Goal: Contribute content: Contribute content

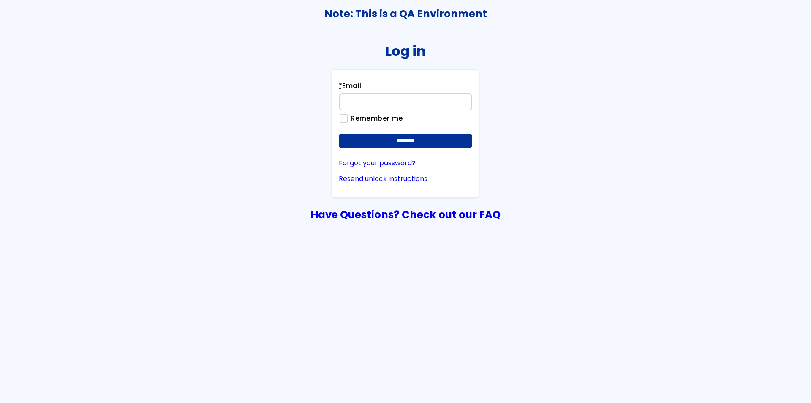
click at [382, 107] on input "* Email" at bounding box center [406, 101] width 134 height 17
type input "**********"
click at [339, 134] on input "********" at bounding box center [406, 141] width 134 height 15
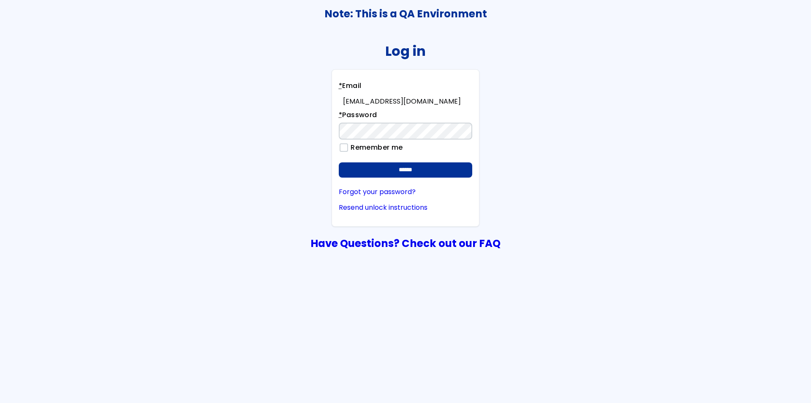
click at [339, 162] on input "******" at bounding box center [406, 169] width 134 height 15
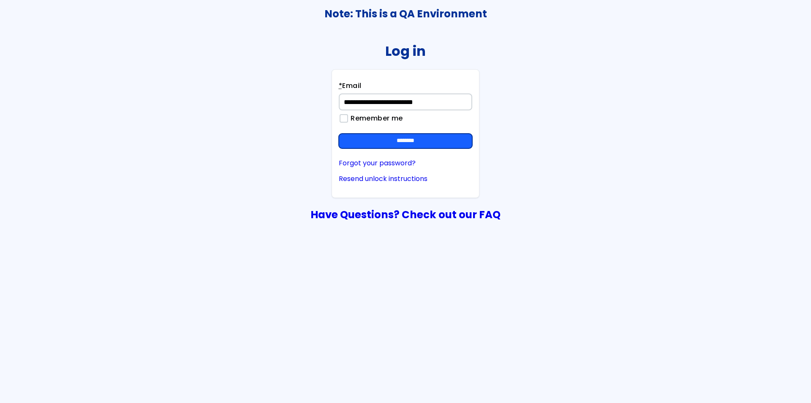
click at [359, 143] on input "********" at bounding box center [406, 141] width 134 height 15
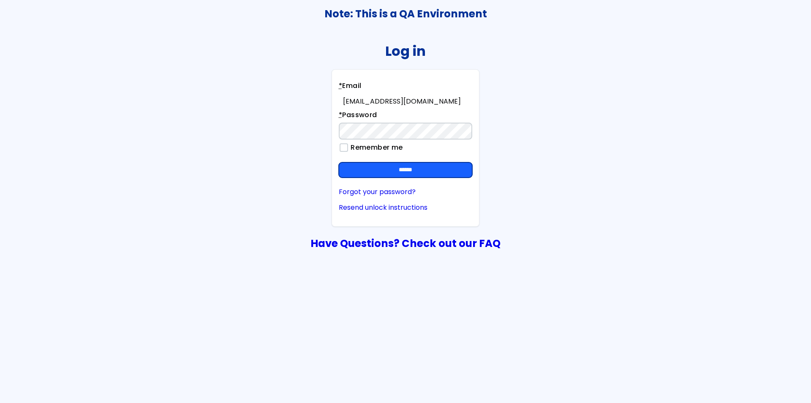
click at [379, 175] on input "******" at bounding box center [406, 169] width 134 height 15
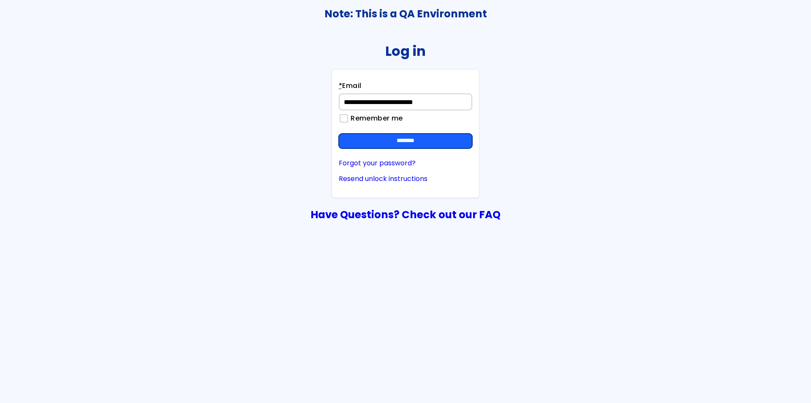
click at [377, 146] on input "********" at bounding box center [406, 141] width 134 height 15
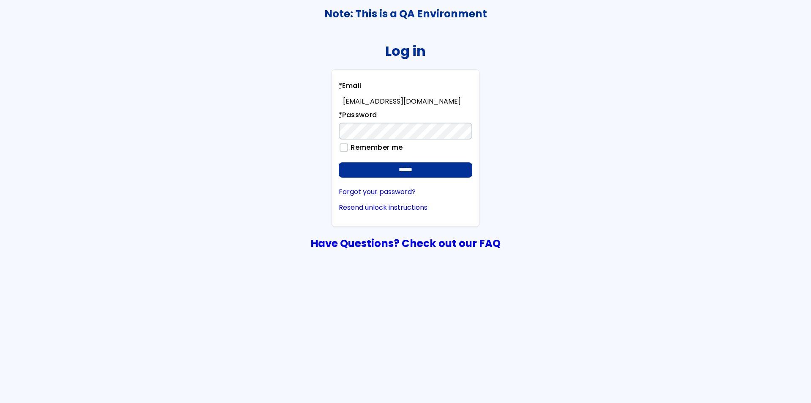
click at [339, 162] on input "******" at bounding box center [406, 169] width 134 height 15
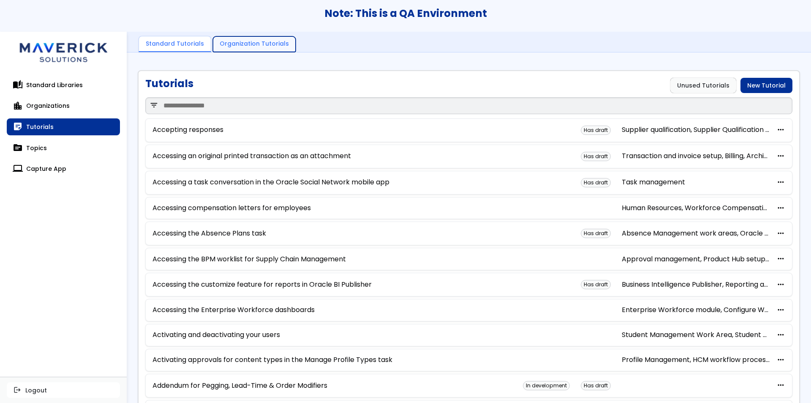
click at [247, 49] on link "Organization Tutorials" at bounding box center [254, 44] width 83 height 16
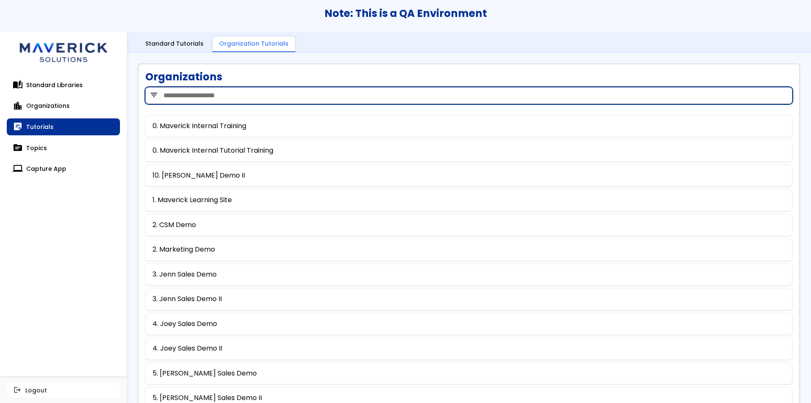
click at [219, 88] on input "search" at bounding box center [468, 95] width 647 height 17
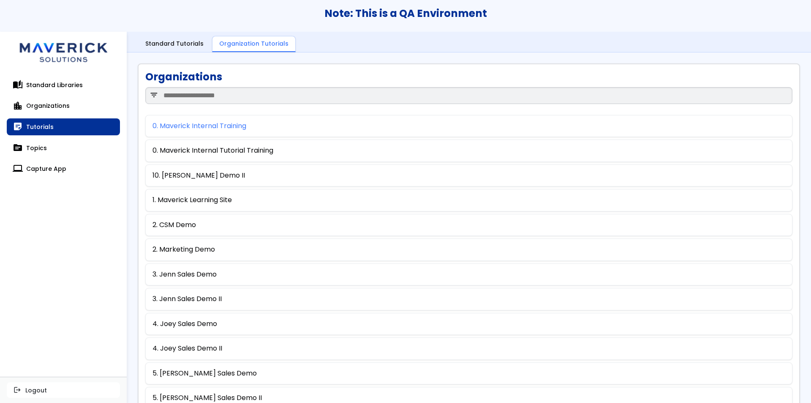
drag, startPoint x: 207, startPoint y: 118, endPoint x: 206, endPoint y: 126, distance: 7.7
click at [206, 126] on div "0. Maverick Internal Training" at bounding box center [468, 126] width 647 height 22
click at [206, 126] on link "0. Maverick Internal Training" at bounding box center [200, 126] width 94 height 8
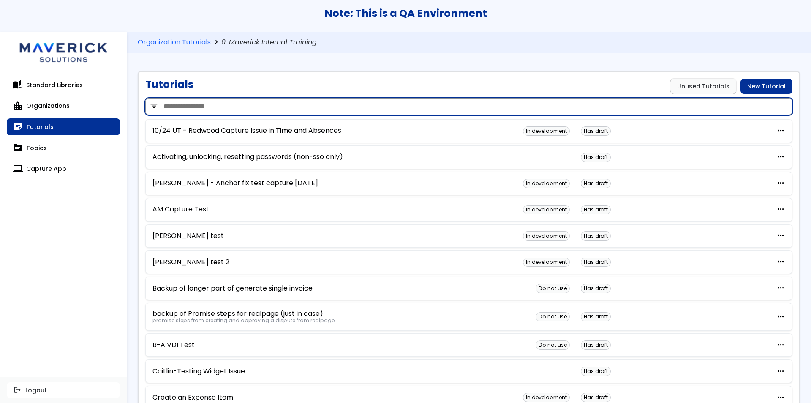
click at [218, 98] on input "search" at bounding box center [468, 106] width 647 height 17
type input "****"
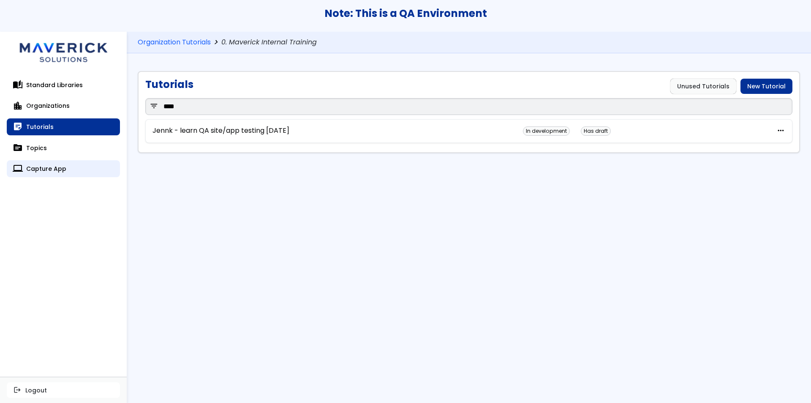
click at [74, 167] on link "computer Capture App" at bounding box center [63, 168] width 113 height 17
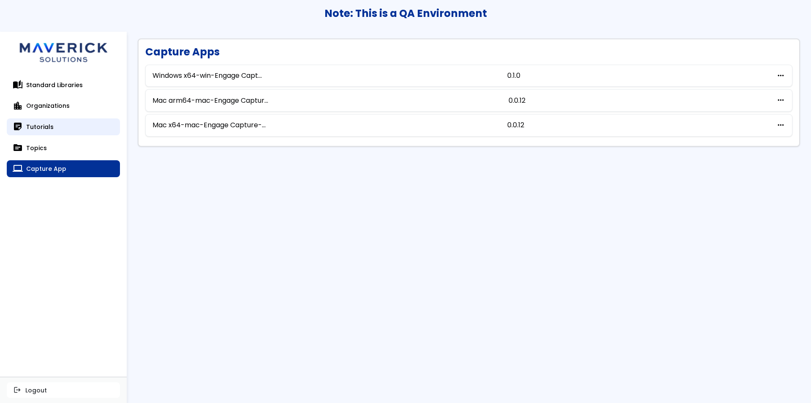
click at [24, 123] on link "sticky_note_2 Tutorials" at bounding box center [63, 126] width 113 height 17
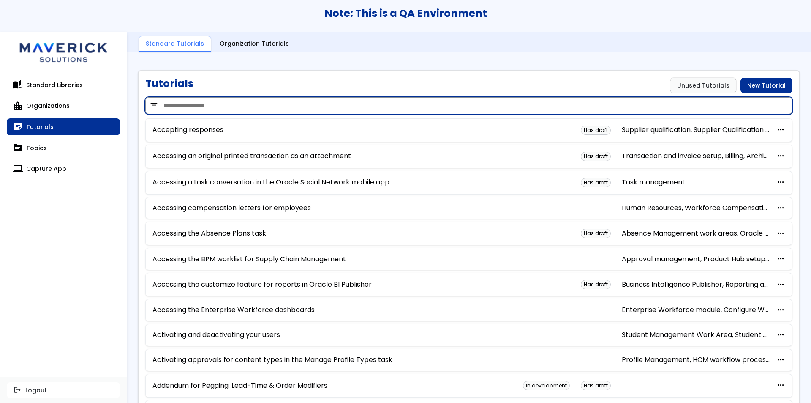
click at [210, 109] on input "search" at bounding box center [468, 105] width 647 height 17
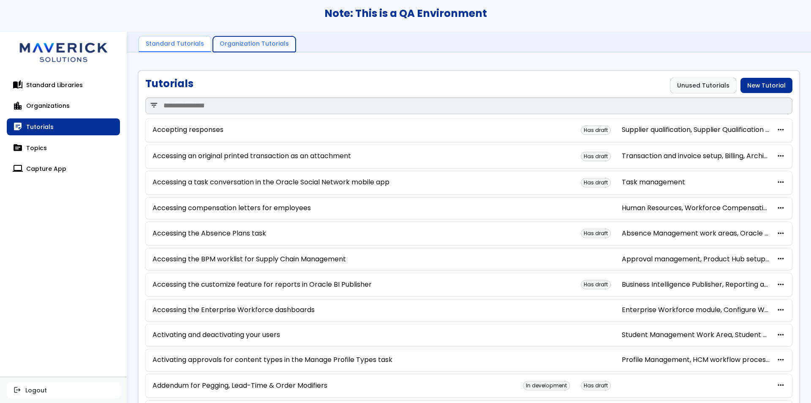
click at [238, 48] on link "Organization Tutorials" at bounding box center [254, 44] width 83 height 16
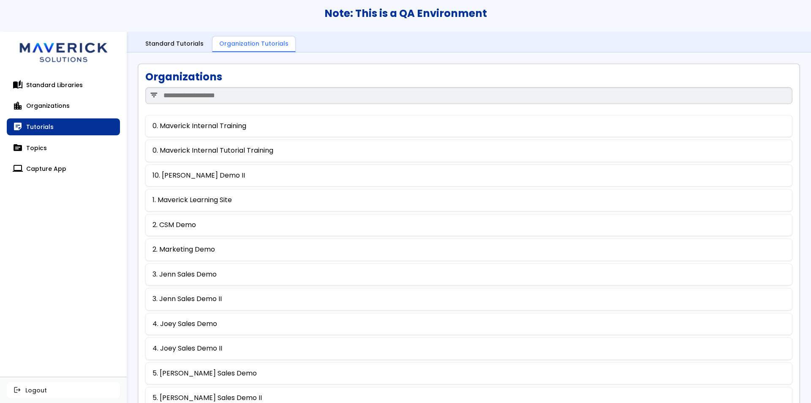
click at [207, 106] on div "filter_list" at bounding box center [468, 95] width 647 height 25
click at [196, 129] on link "0. Maverick Internal Training" at bounding box center [200, 126] width 94 height 8
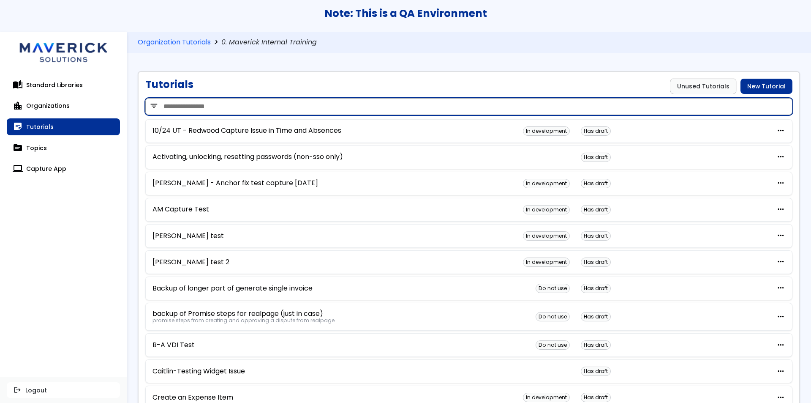
click at [205, 112] on input "search" at bounding box center [468, 106] width 647 height 17
type input "****"
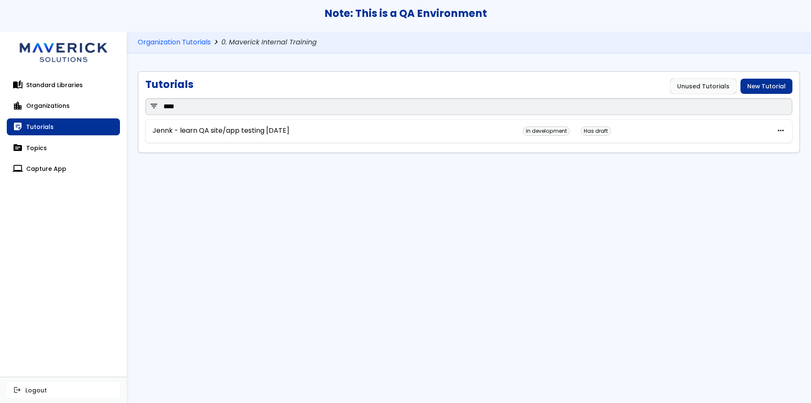
click at [218, 125] on div "Jennk - learn QA site/app testing Aug 2025 In development Has draft more_horiz …" at bounding box center [468, 131] width 647 height 24
click at [219, 132] on link "Jennk - learn QA site/app testing [DATE]" at bounding box center [221, 131] width 137 height 8
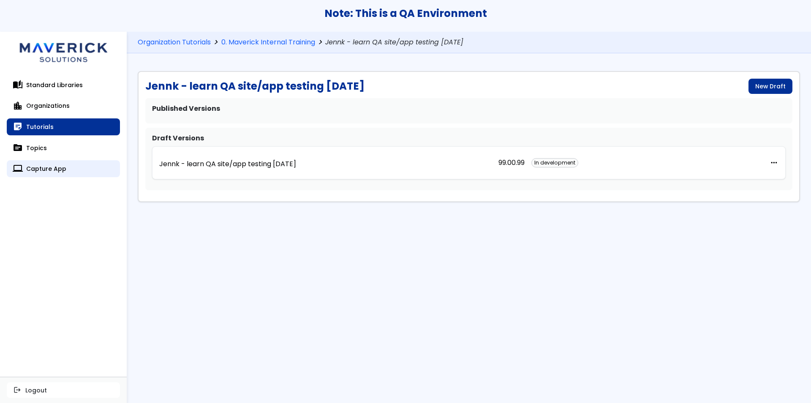
click at [57, 161] on link "computer Capture App" at bounding box center [63, 168] width 113 height 17
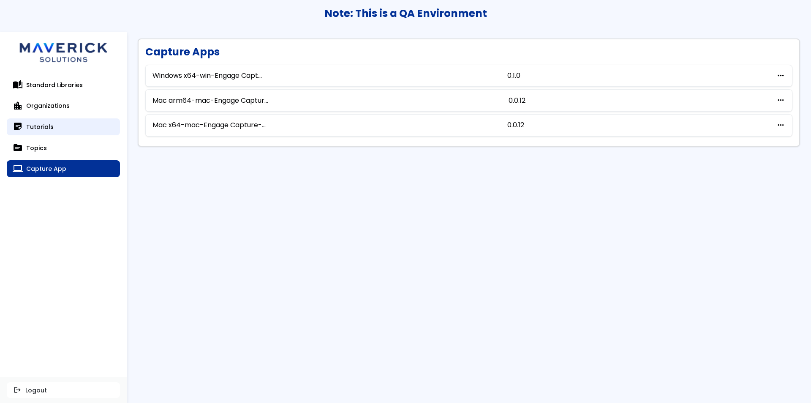
click at [66, 127] on link "sticky_note_2 Tutorials" at bounding box center [63, 126] width 113 height 17
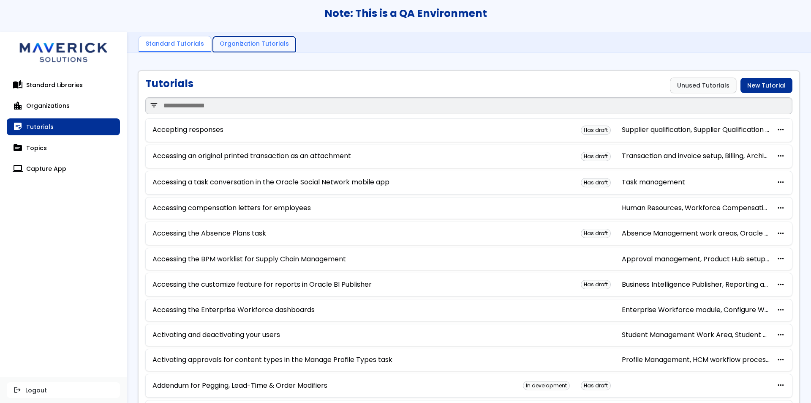
click at [241, 41] on link "Organization Tutorials" at bounding box center [254, 44] width 83 height 16
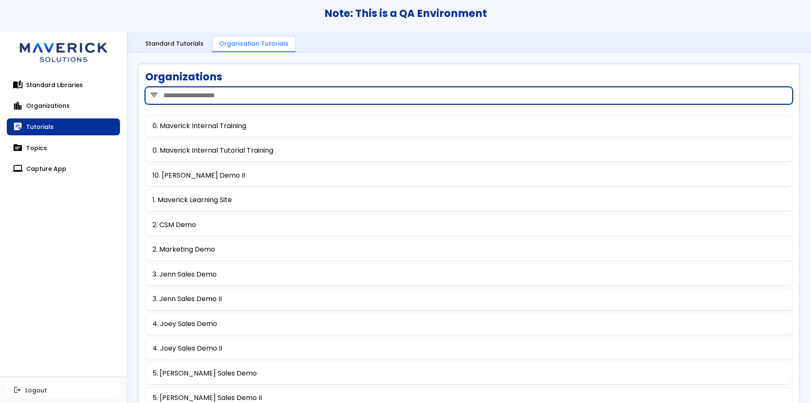
click at [214, 97] on input "search" at bounding box center [468, 95] width 647 height 17
type input "***"
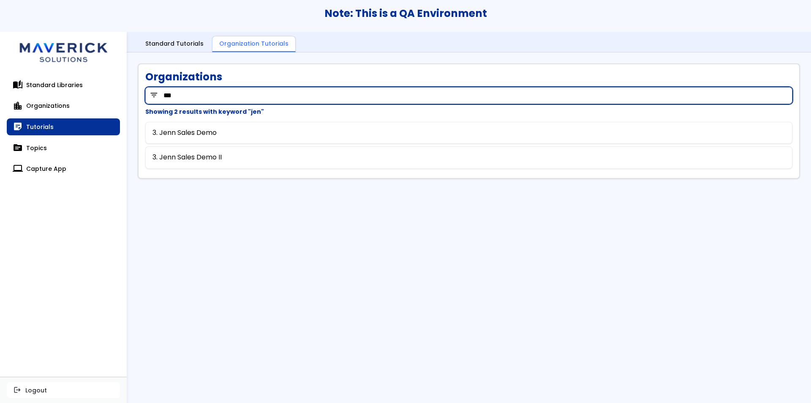
drag, startPoint x: 185, startPoint y: 101, endPoint x: 148, endPoint y: 98, distance: 36.8
click at [148, 98] on input "***" at bounding box center [468, 95] width 647 height 17
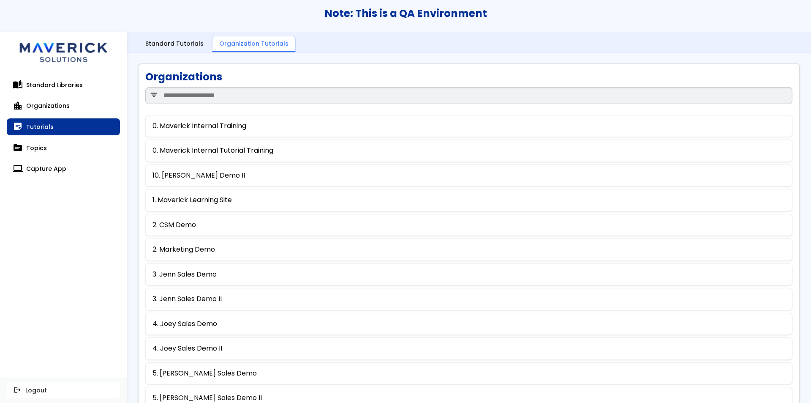
click at [177, 125] on link "0. Maverick Internal Training" at bounding box center [200, 126] width 94 height 8
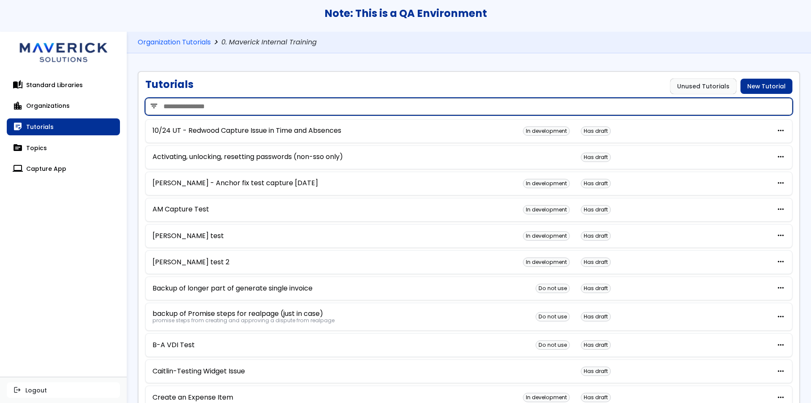
click at [183, 99] on input "search" at bounding box center [468, 106] width 647 height 17
type input "*****"
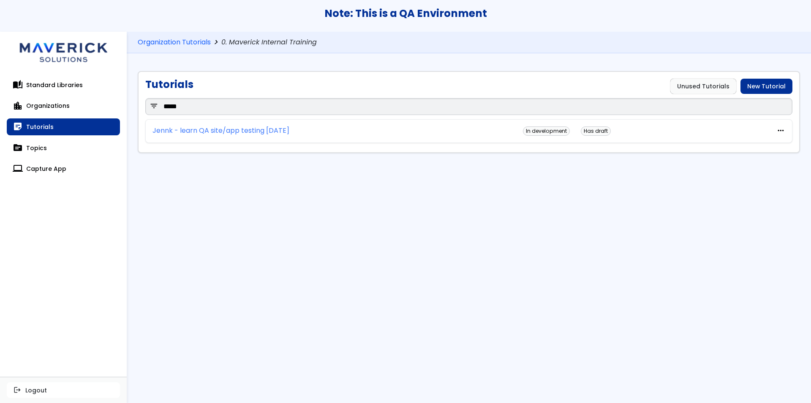
click at [194, 127] on link "Jennk - learn QA site/app testing [DATE]" at bounding box center [221, 131] width 137 height 8
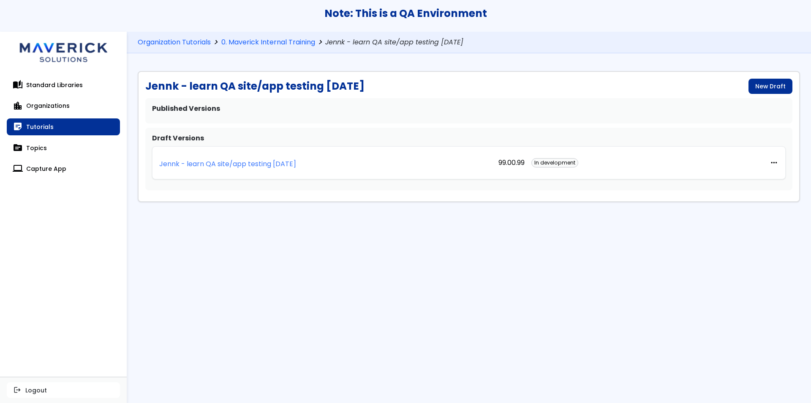
click at [262, 161] on p "Jennk - learn QA site/app testing [DATE]" at bounding box center [227, 164] width 137 height 8
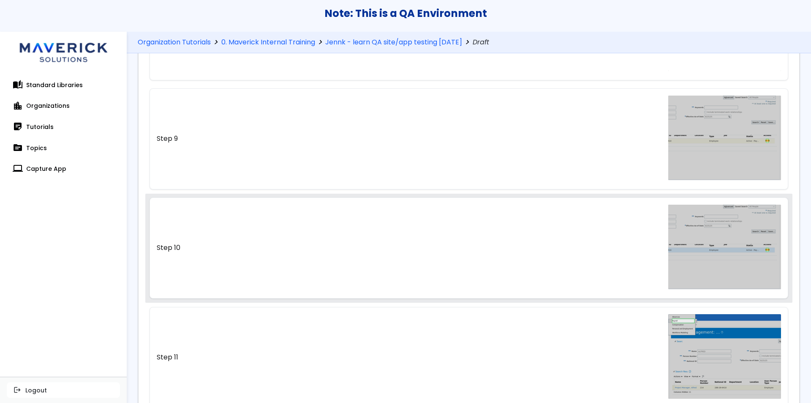
scroll to position [914, 0]
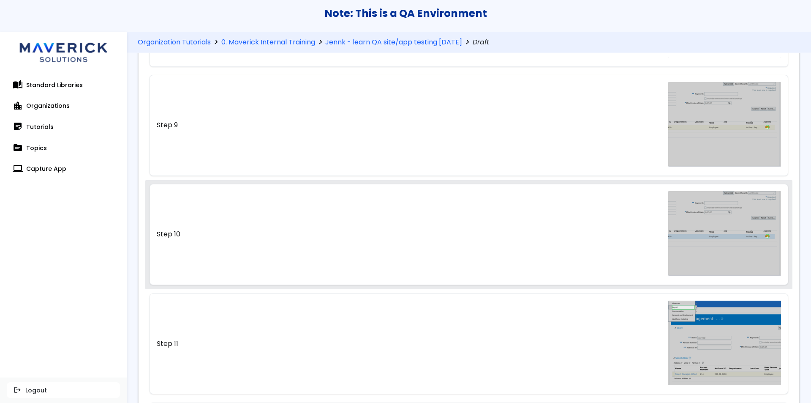
click at [415, 220] on link "Step 10" at bounding box center [469, 234] width 639 height 101
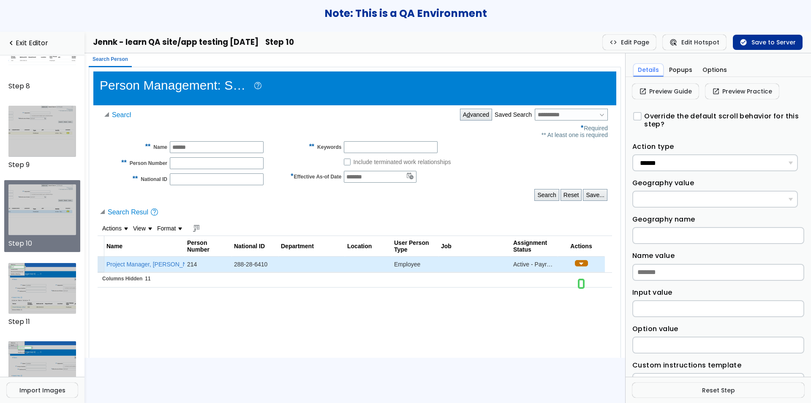
scroll to position [28, 0]
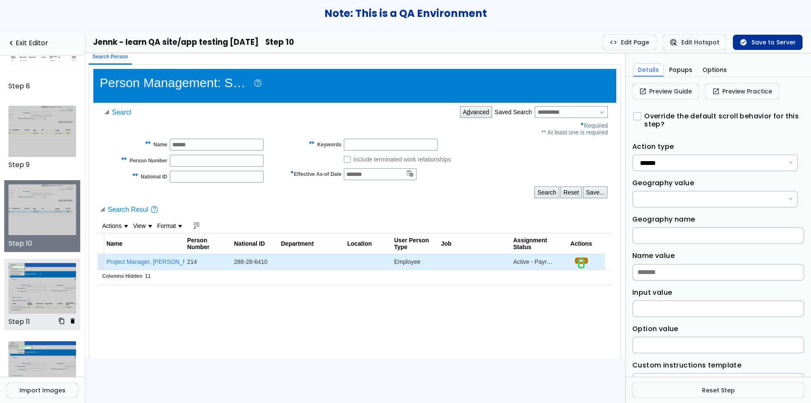
click at [57, 275] on img at bounding box center [42, 288] width 68 height 51
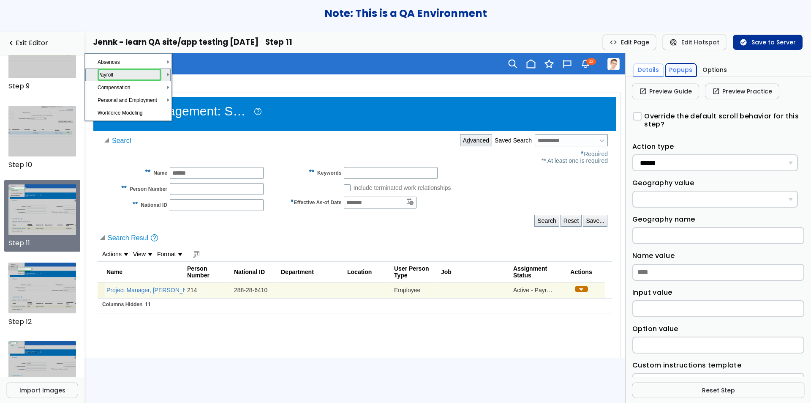
click at [677, 65] on button "Popups" at bounding box center [682, 69] width 32 height 13
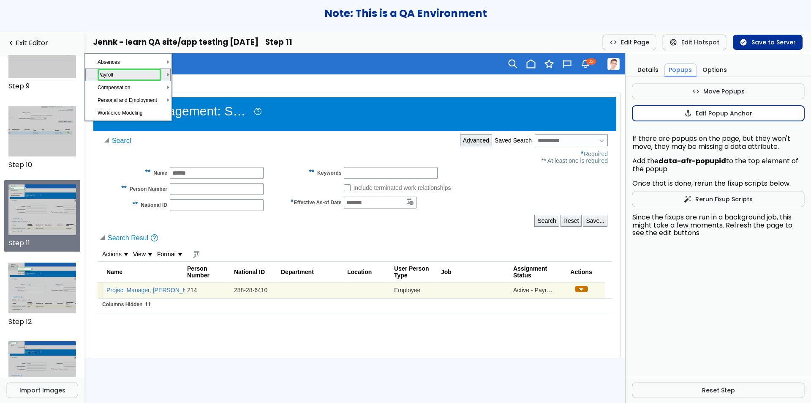
click at [667, 109] on button "anchor Edit Popup Anchor" at bounding box center [719, 113] width 172 height 15
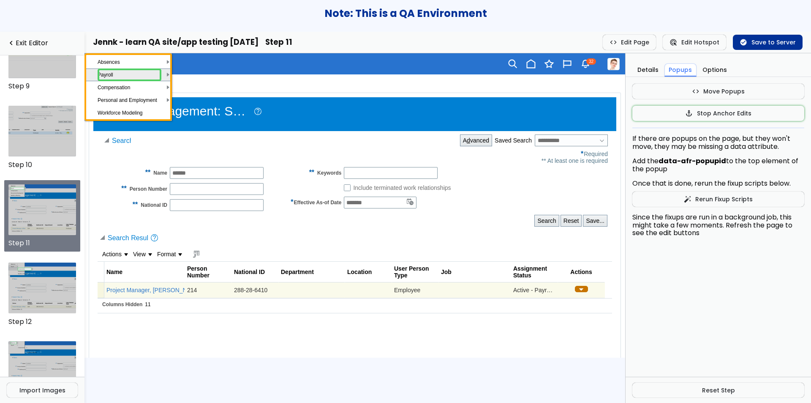
click at [159, 86] on td "Compensation" at bounding box center [130, 87] width 64 height 13
click at [579, 289] on img at bounding box center [581, 289] width 7 height 10
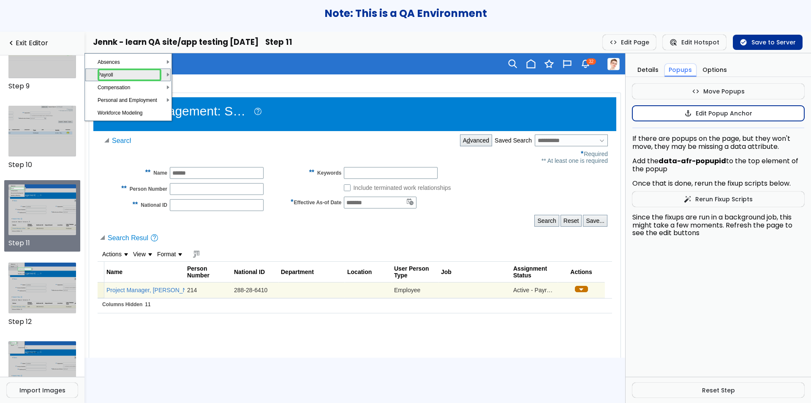
click at [685, 113] on button "anchor Edit Popup Anchor" at bounding box center [719, 113] width 172 height 15
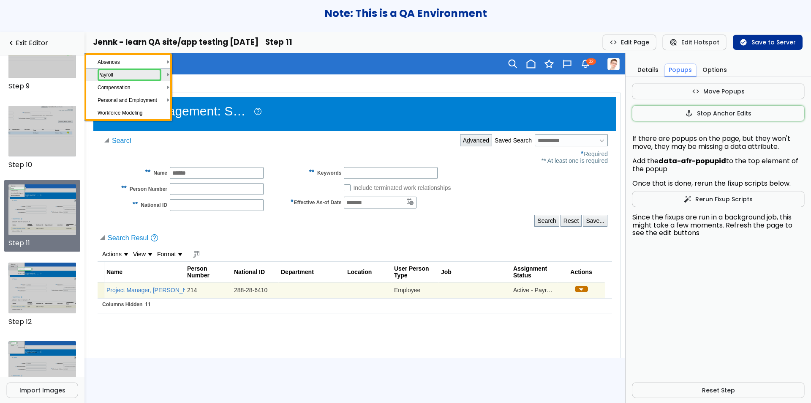
click at [157, 111] on td "Workforce Modeling" at bounding box center [130, 112] width 64 height 13
click at [581, 292] on img at bounding box center [581, 289] width 7 height 10
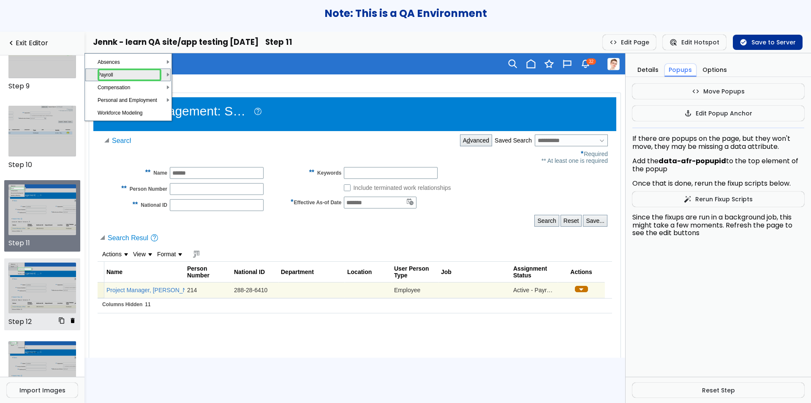
click at [39, 265] on img at bounding box center [42, 287] width 68 height 51
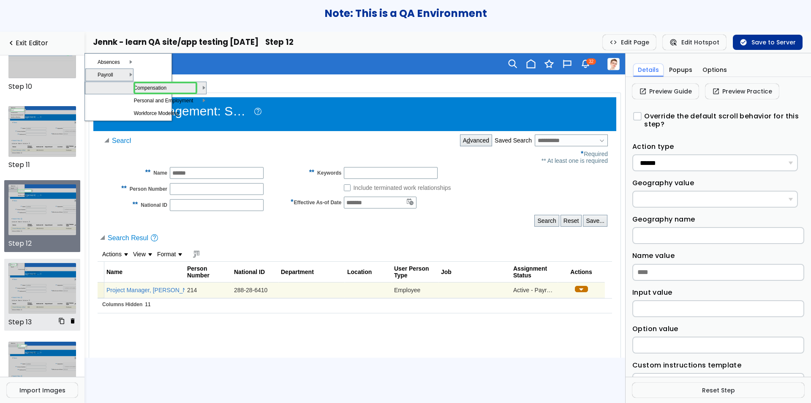
click at [63, 267] on img at bounding box center [42, 288] width 68 height 51
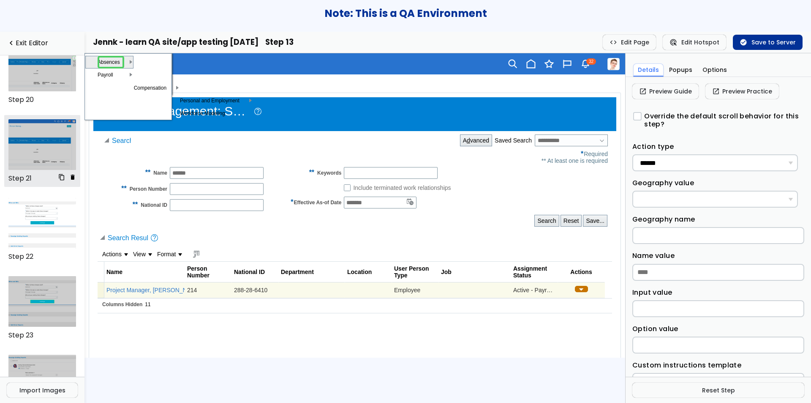
scroll to position [1513, 0]
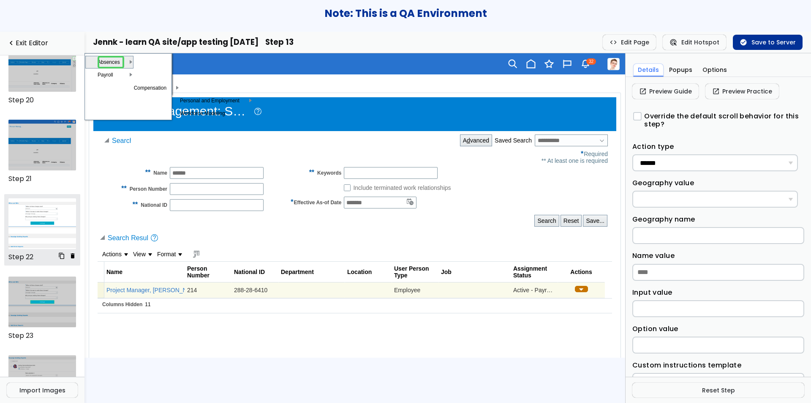
click at [36, 207] on img at bounding box center [42, 223] width 68 height 51
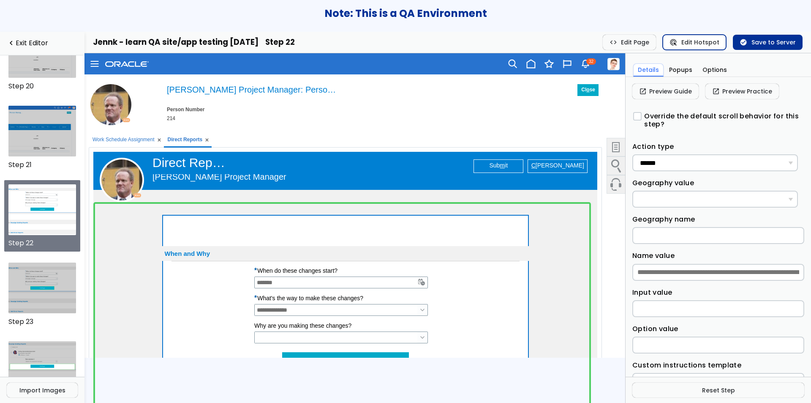
click at [692, 41] on button "ads_click Edit Hotspot" at bounding box center [694, 42] width 63 height 15
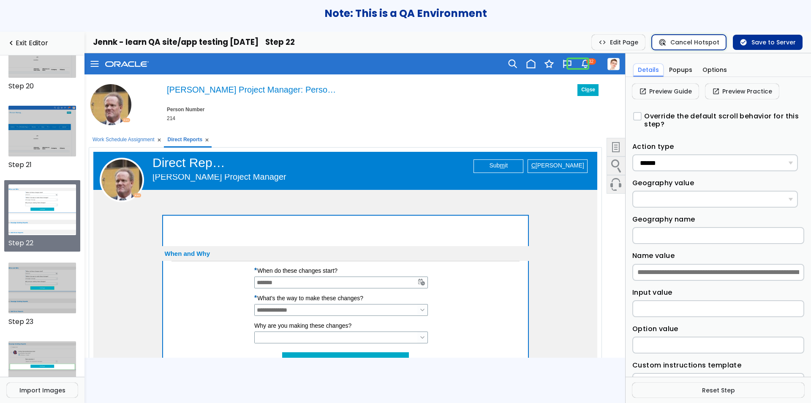
click at [691, 45] on button "ads_click Cancel Hotspot" at bounding box center [689, 42] width 74 height 15
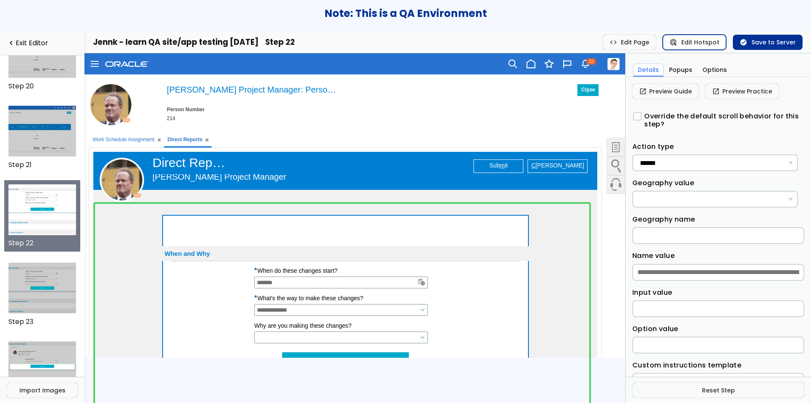
click at [684, 44] on button "ads_click Edit Hotspot" at bounding box center [694, 42] width 63 height 15
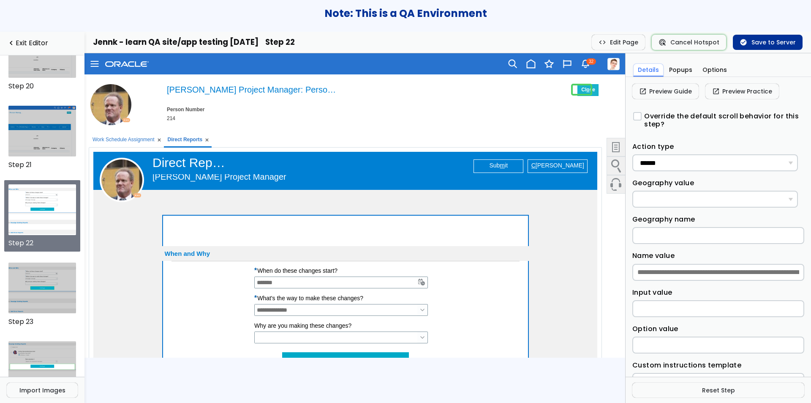
click at [578, 95] on button "Cl o se" at bounding box center [588, 90] width 21 height 12
click at [758, 44] on button "check_circle Save to Server" at bounding box center [768, 42] width 70 height 15
click at [673, 71] on button "Popups" at bounding box center [682, 69] width 32 height 13
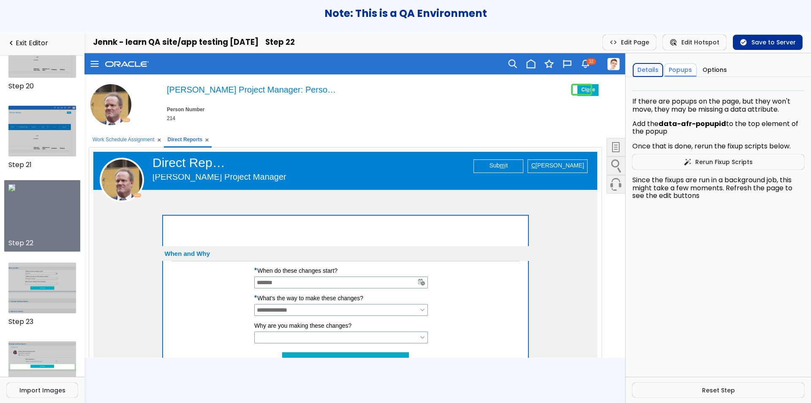
click at [649, 71] on button "Details" at bounding box center [648, 69] width 30 height 13
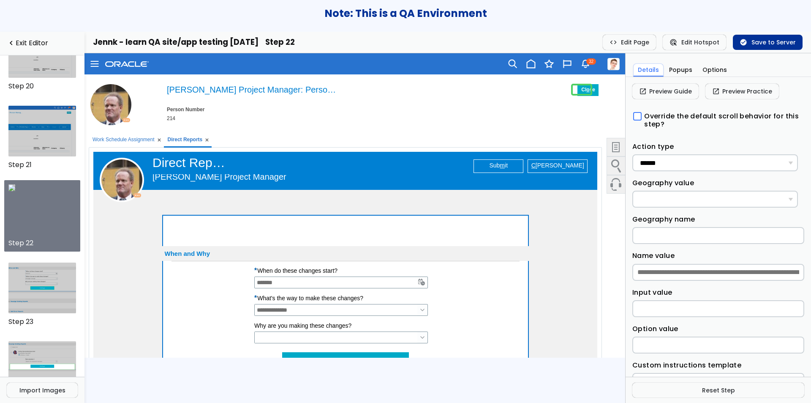
click at [646, 117] on label "Override the default scroll behavior for this step?" at bounding box center [720, 120] width 160 height 16
click at [764, 43] on button "check_circle Save to Server" at bounding box center [768, 42] width 70 height 15
click at [734, 94] on link "open_in_new Preview Practice" at bounding box center [743, 91] width 74 height 15
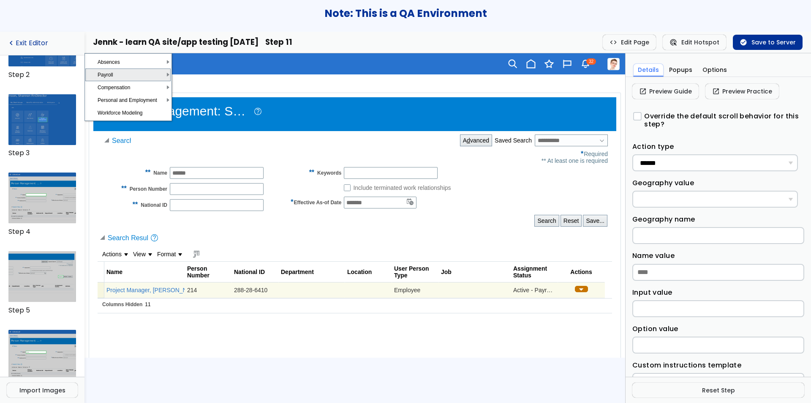
click at [34, 39] on link "navigate_before Exit Editor" at bounding box center [42, 43] width 71 height 8
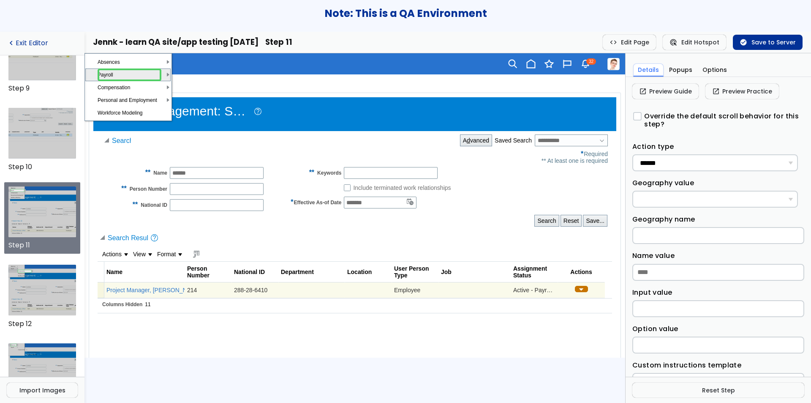
scroll to position [664, 0]
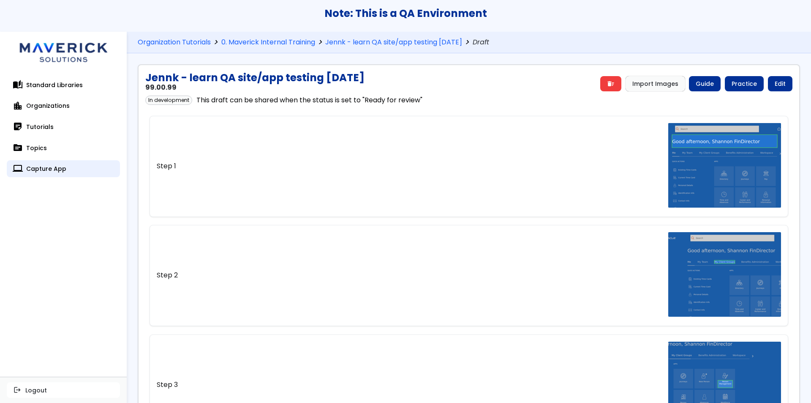
click at [38, 169] on link "computer Capture App" at bounding box center [63, 168] width 113 height 17
